Goal: Obtain resource: Obtain resource

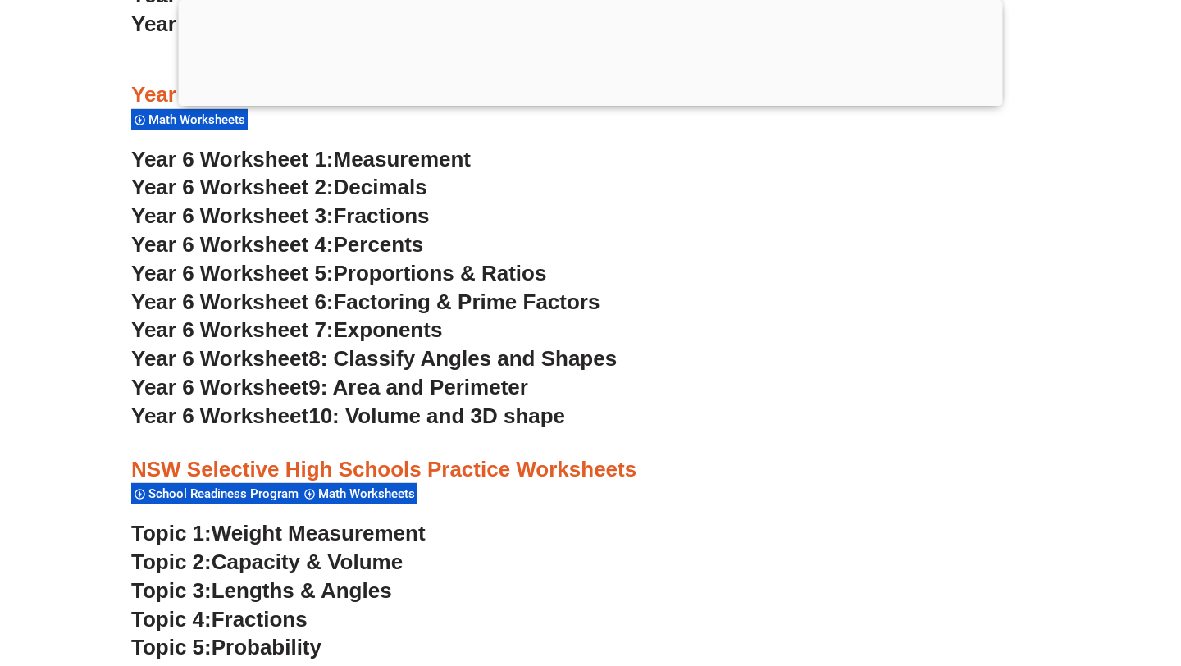
scroll to position [3532, 0]
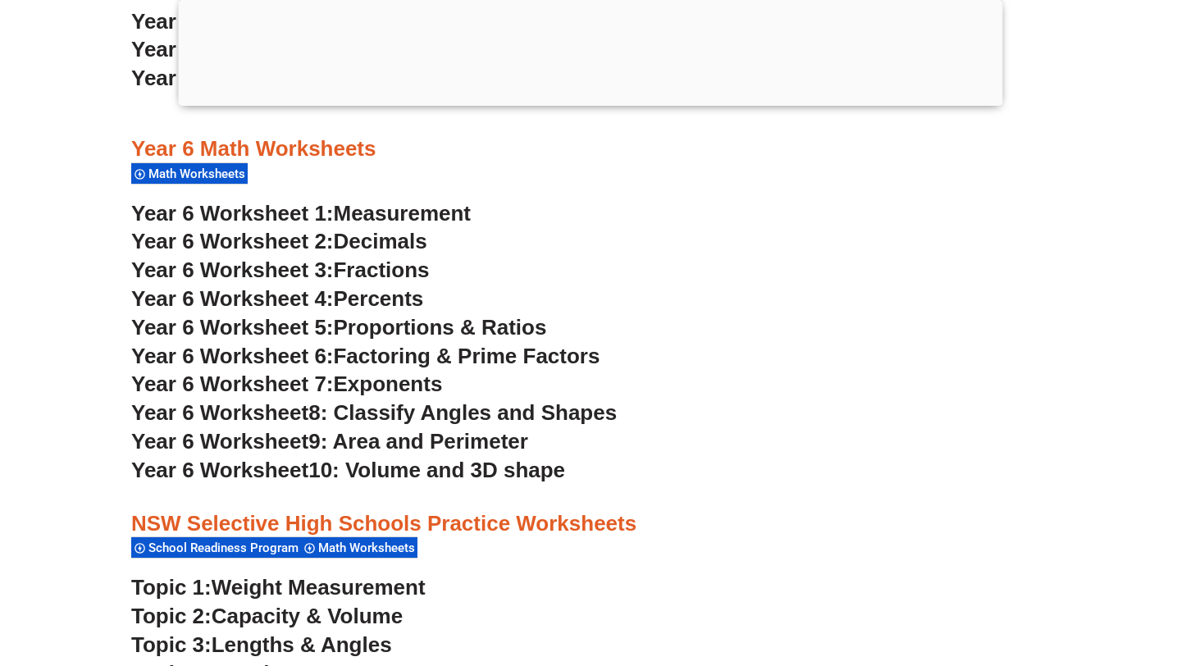
click at [399, 298] on span "Percents" at bounding box center [379, 298] width 90 height 25
click at [385, 330] on span "Proportions & Ratios" at bounding box center [440, 327] width 213 height 25
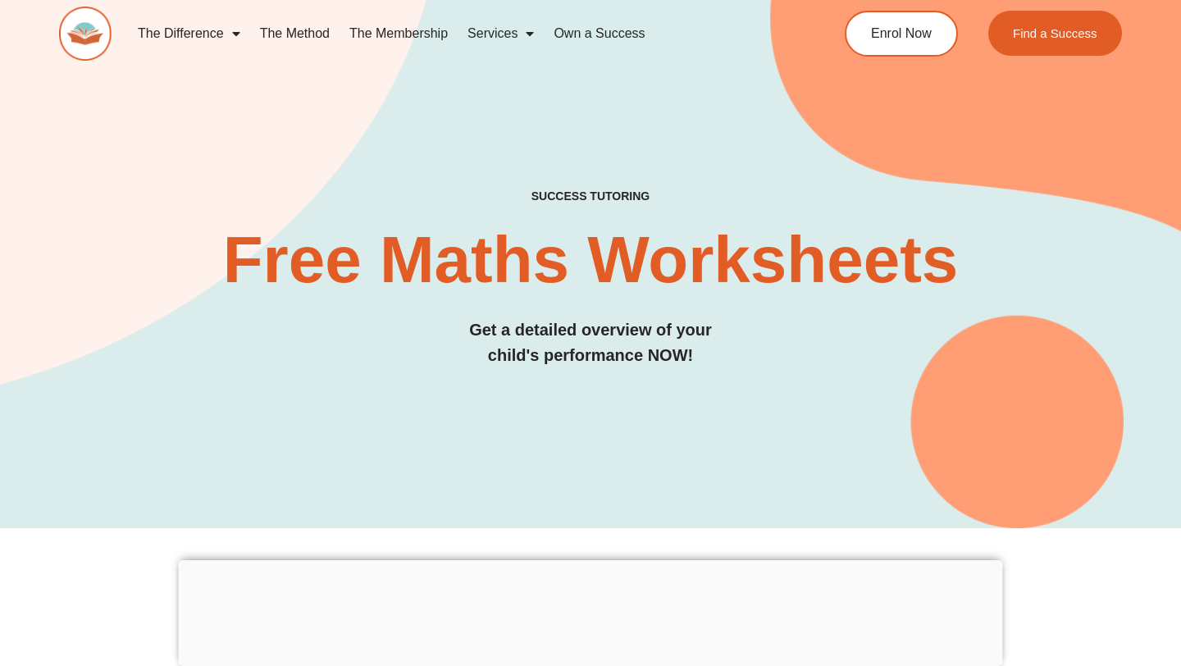
scroll to position [3617, 0]
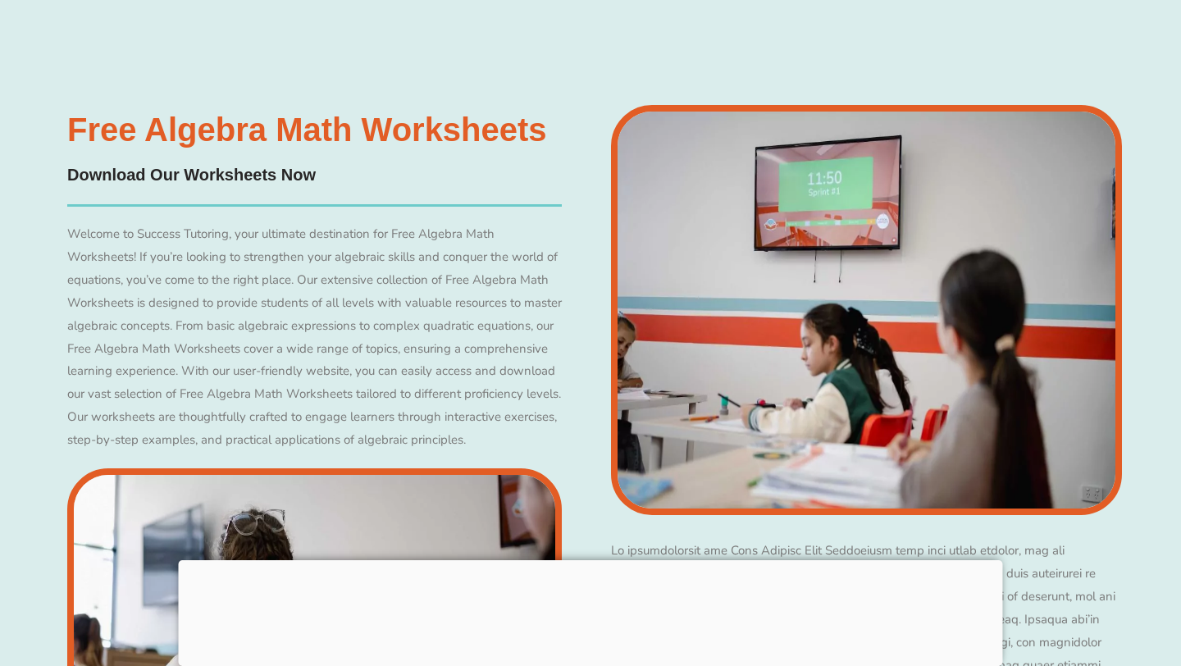
scroll to position [3611, 0]
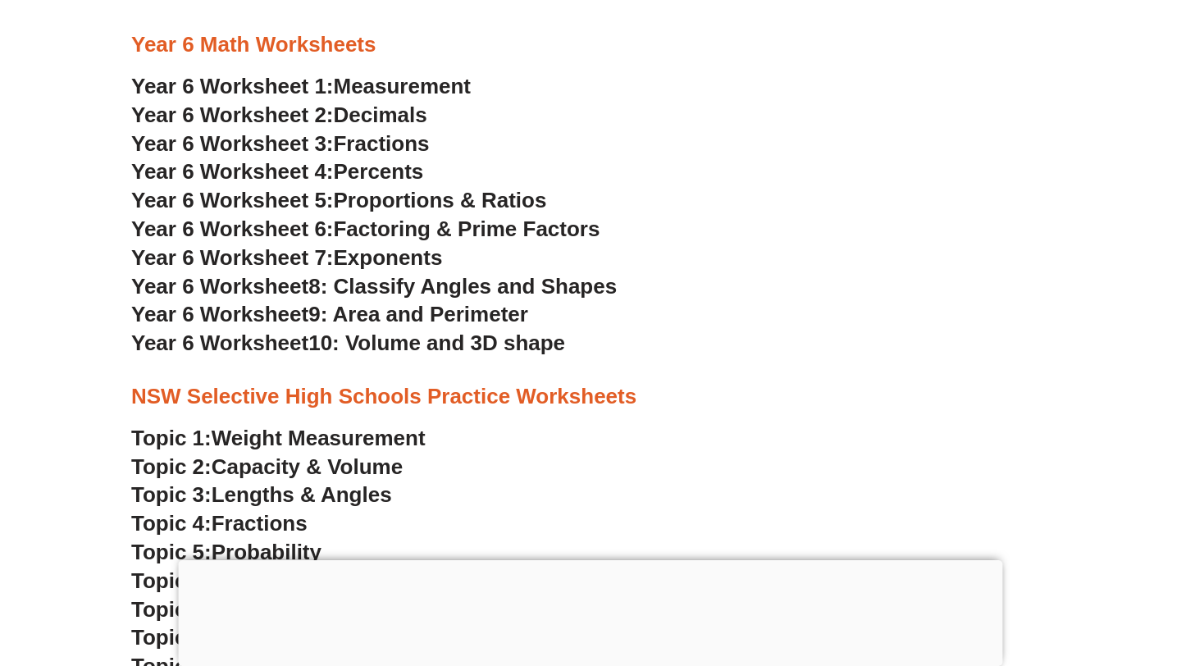
scroll to position [3348, 0]
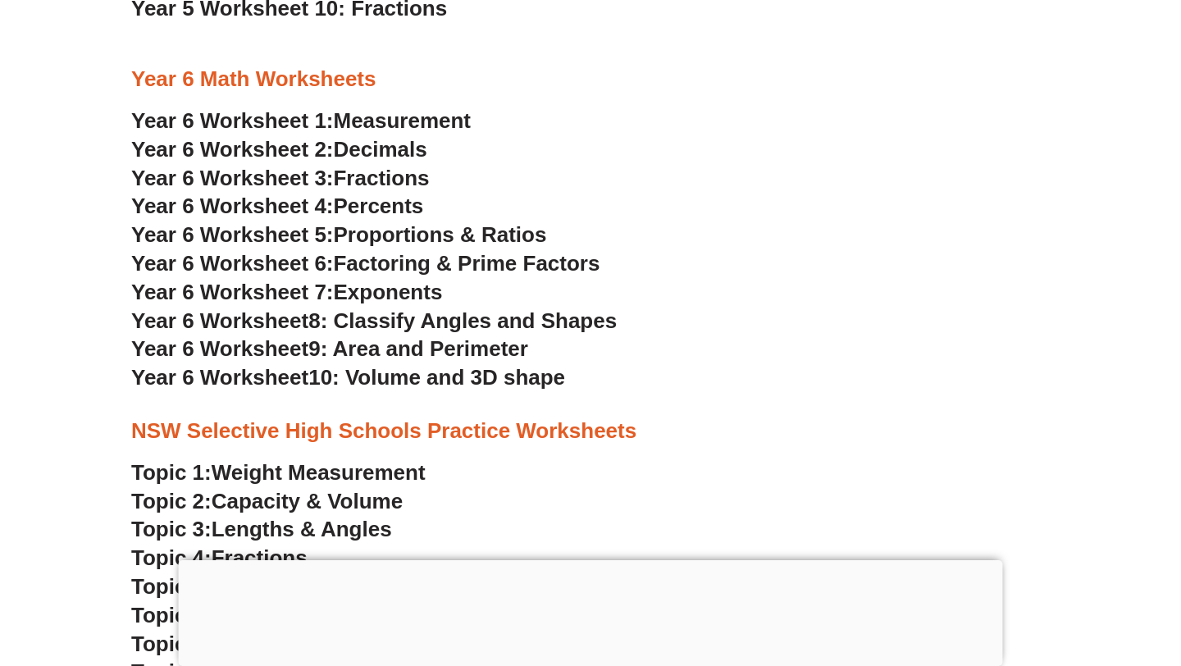
click at [403, 261] on span "Factoring & Prime Factors" at bounding box center [467, 263] width 267 height 25
